Goal: Information Seeking & Learning: Learn about a topic

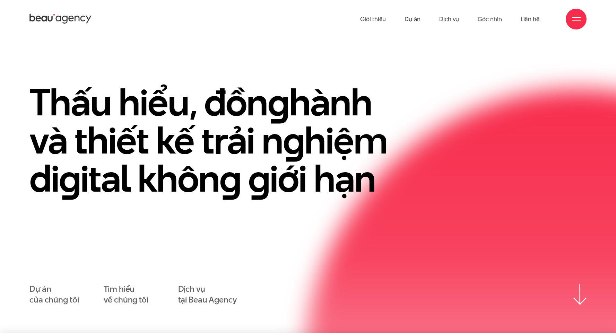
click at [79, 18] on icon at bounding box center [77, 19] width 5 height 6
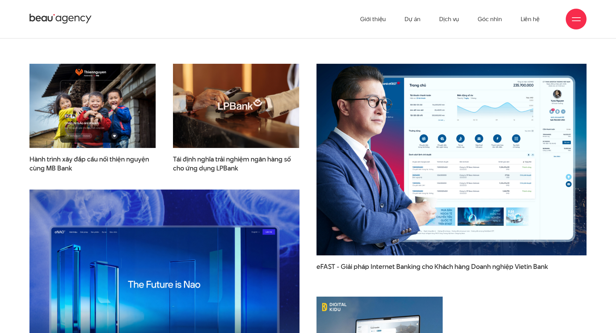
scroll to position [1062, 0]
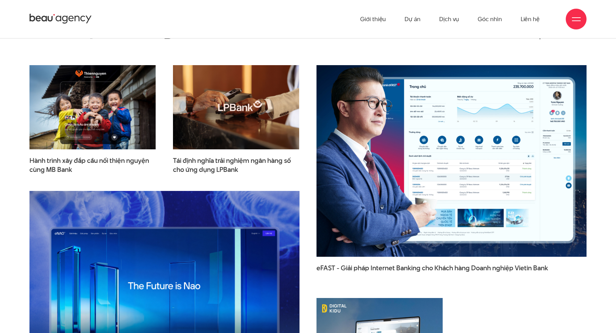
click at [370, 117] on img at bounding box center [451, 160] width 297 height 211
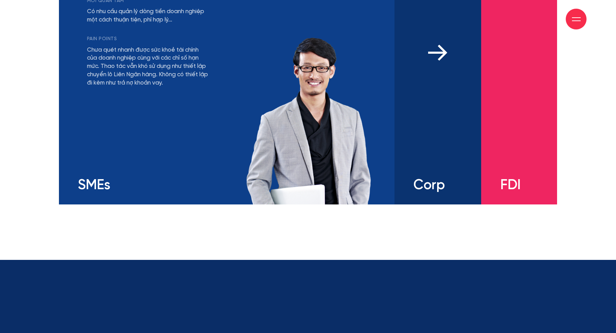
scroll to position [1470, 0]
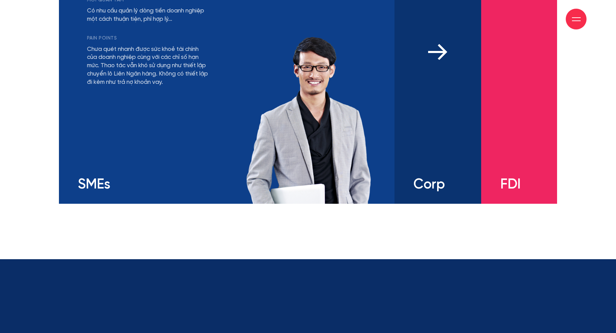
click at [433, 93] on div "mối quan tâm Có nhu cầu đa dạng và linh hoạt với các sản phẩm tài chính Khả năn…" at bounding box center [438, 89] width 87 height 229
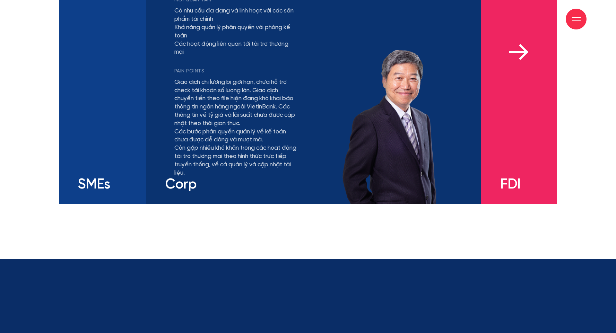
click at [522, 97] on div "mối quan tâm Có nhu cầu bảo lãnh từ ngân hàng bản địa uy tín, hỗ trợ các hoạt đ…" at bounding box center [519, 89] width 76 height 229
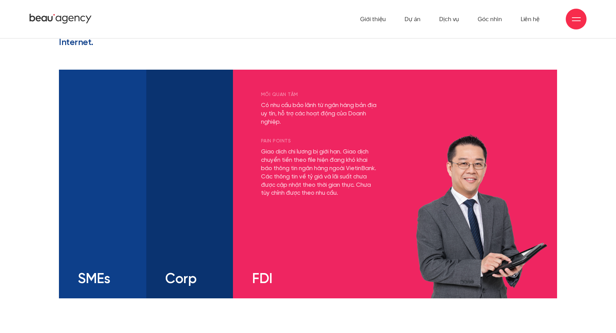
scroll to position [1370, 0]
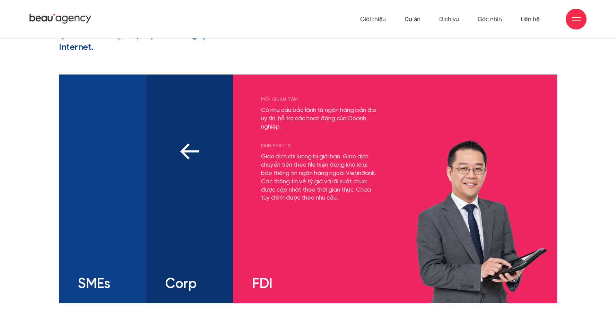
click at [178, 156] on div "mối quan tâm Có nhu cầu đa dạng và linh hoạt với các sản phẩm tài chính Khả năn…" at bounding box center [172, 186] width 15 height 182
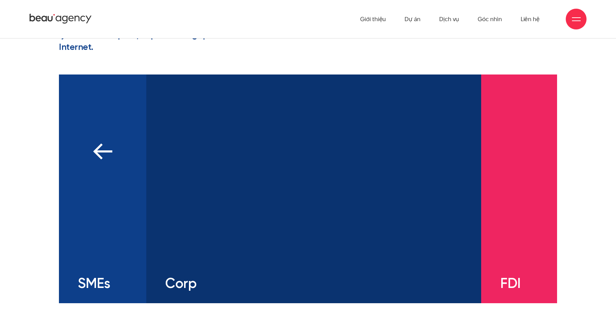
click at [102, 156] on img at bounding box center [102, 151] width 19 height 17
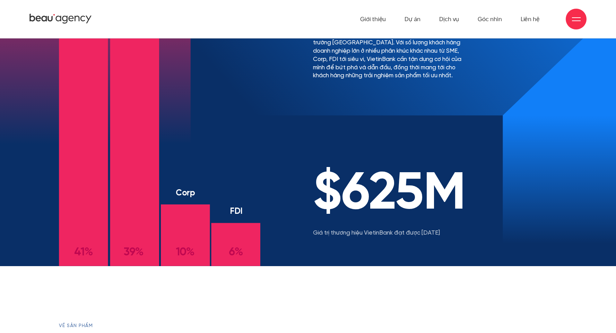
scroll to position [0, 0]
